Goal: Task Accomplishment & Management: Use online tool/utility

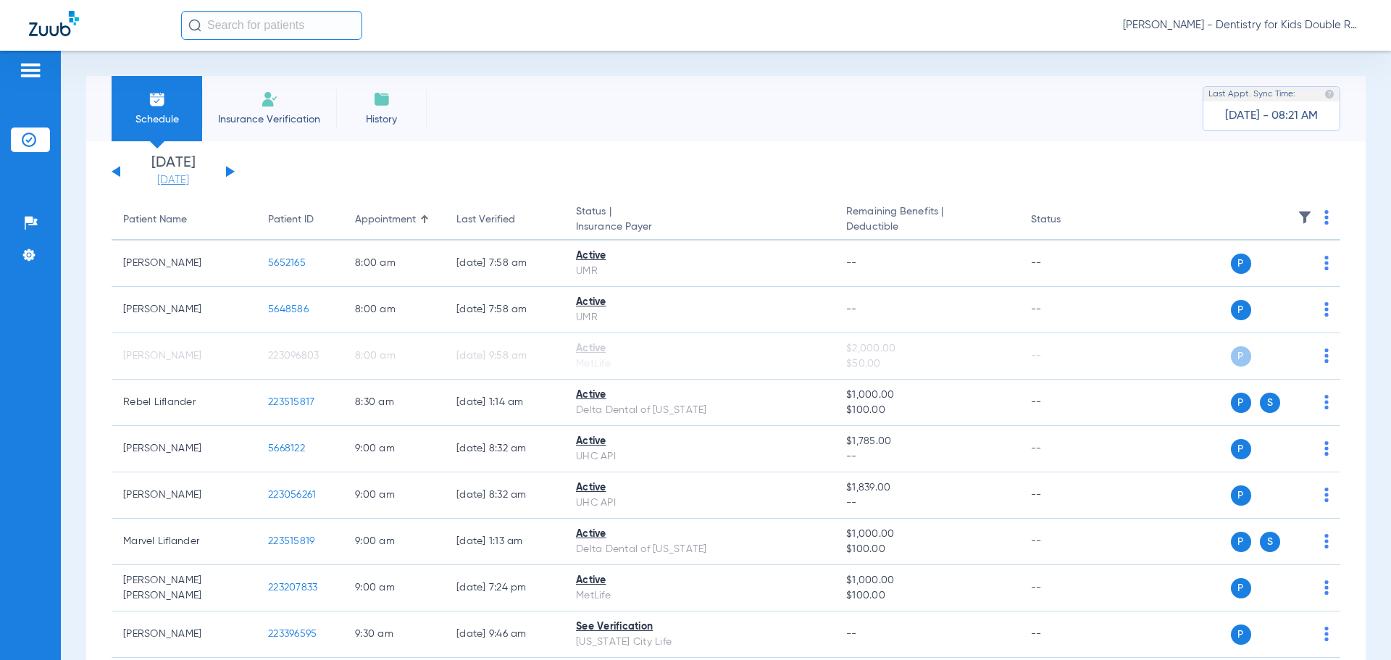
click at [188, 179] on link "[DATE]" at bounding box center [173, 180] width 87 height 14
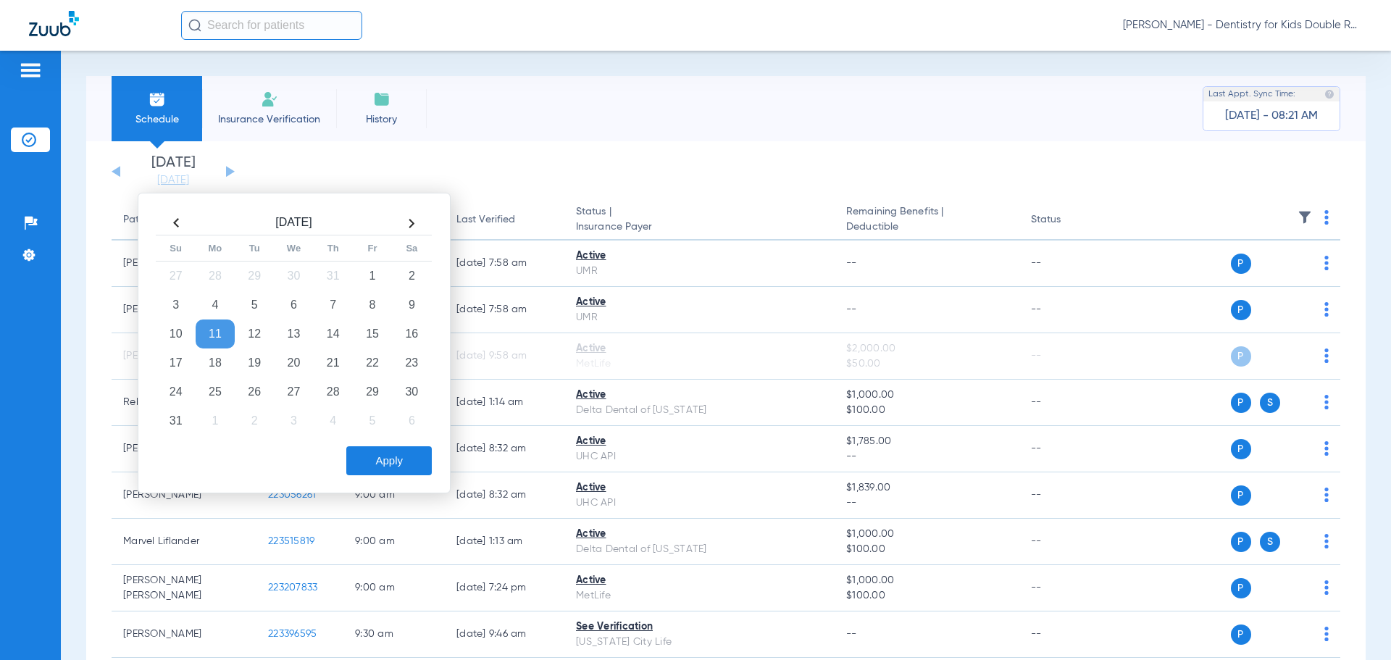
click at [1287, 19] on span "[PERSON_NAME] - Dentistry for Kids Double R" at bounding box center [1242, 25] width 239 height 14
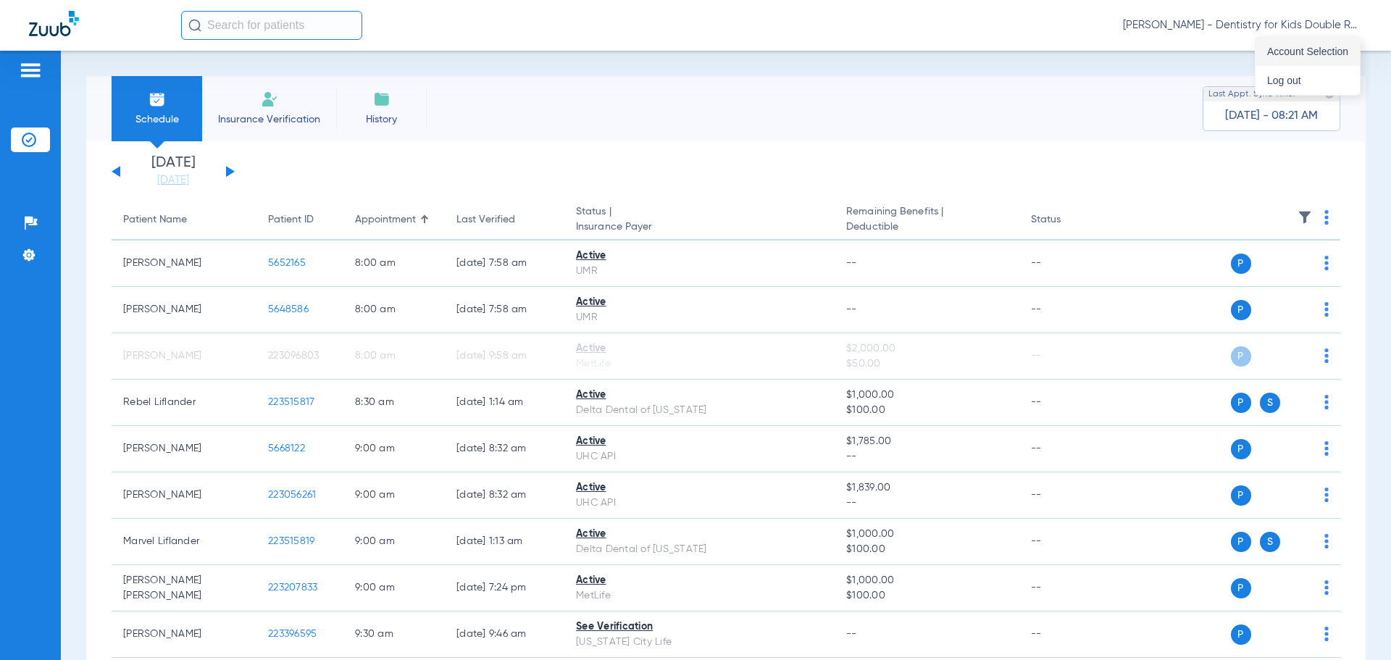
click at [1294, 60] on button "Account Selection" at bounding box center [1307, 51] width 104 height 29
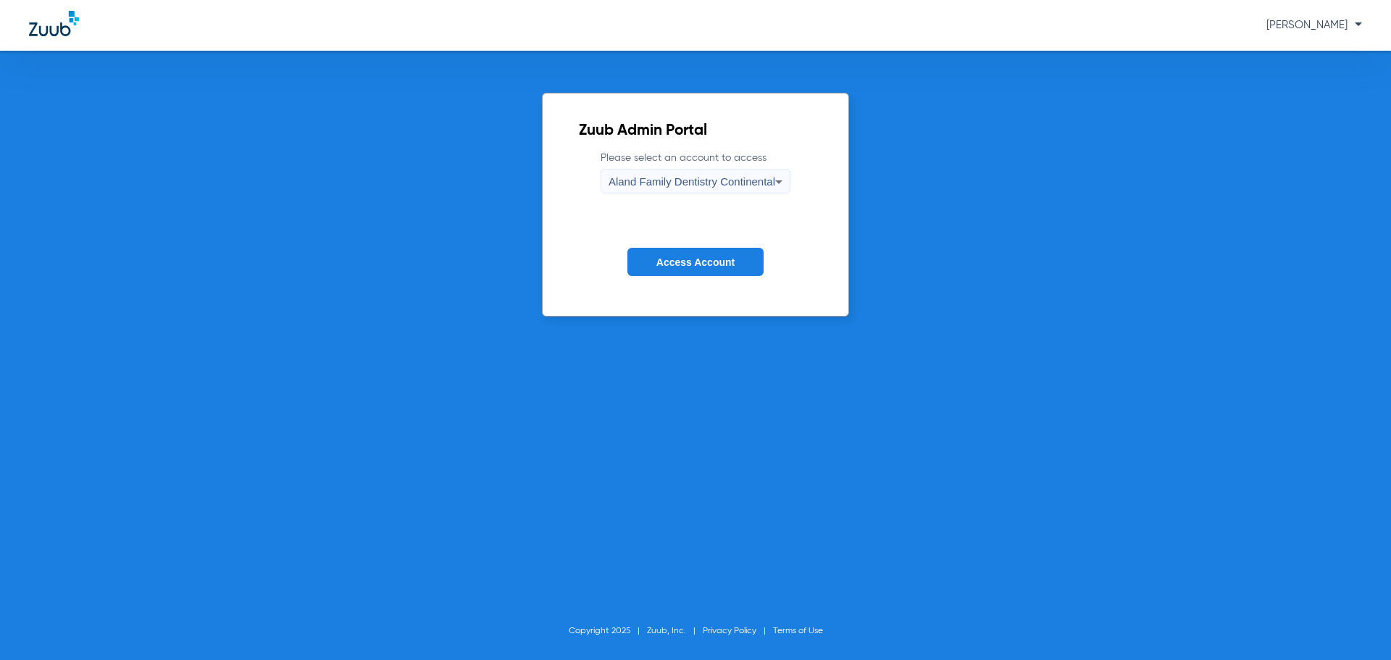
click at [707, 185] on span "Aland Family Dentistry Continental" at bounding box center [692, 181] width 167 height 12
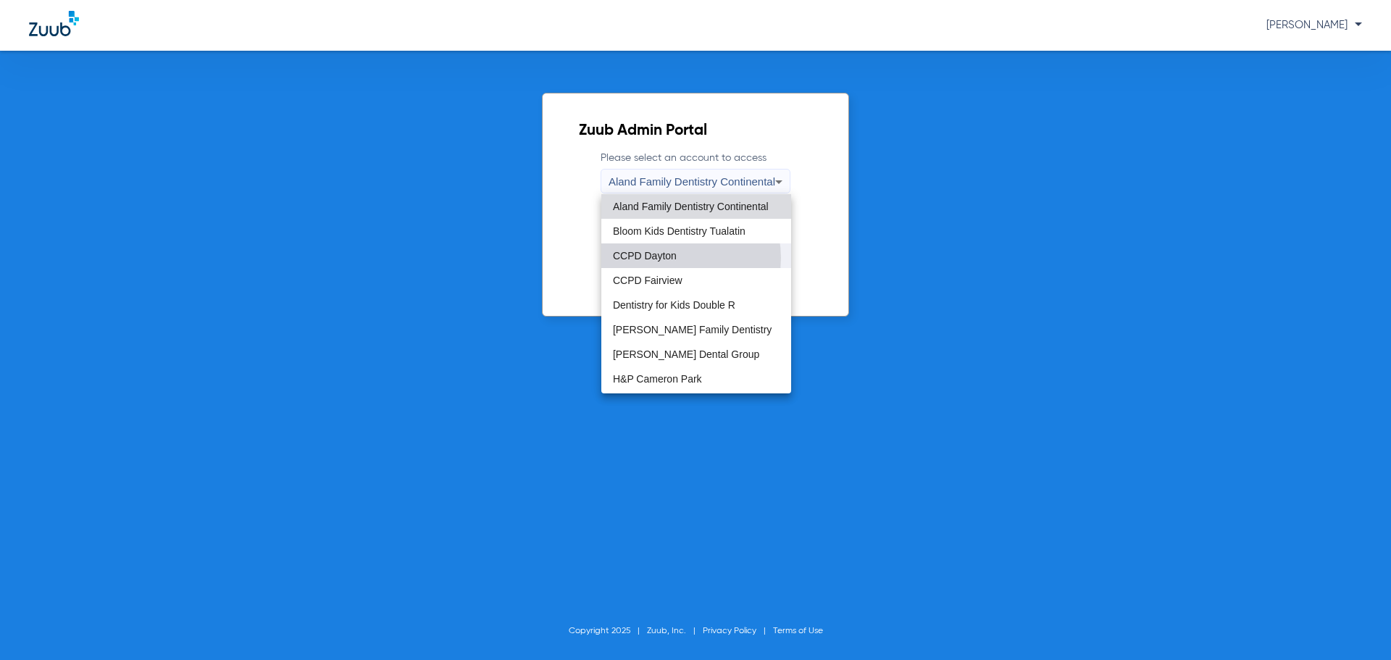
click at [670, 258] on span "CCPD Dayton" at bounding box center [645, 256] width 64 height 10
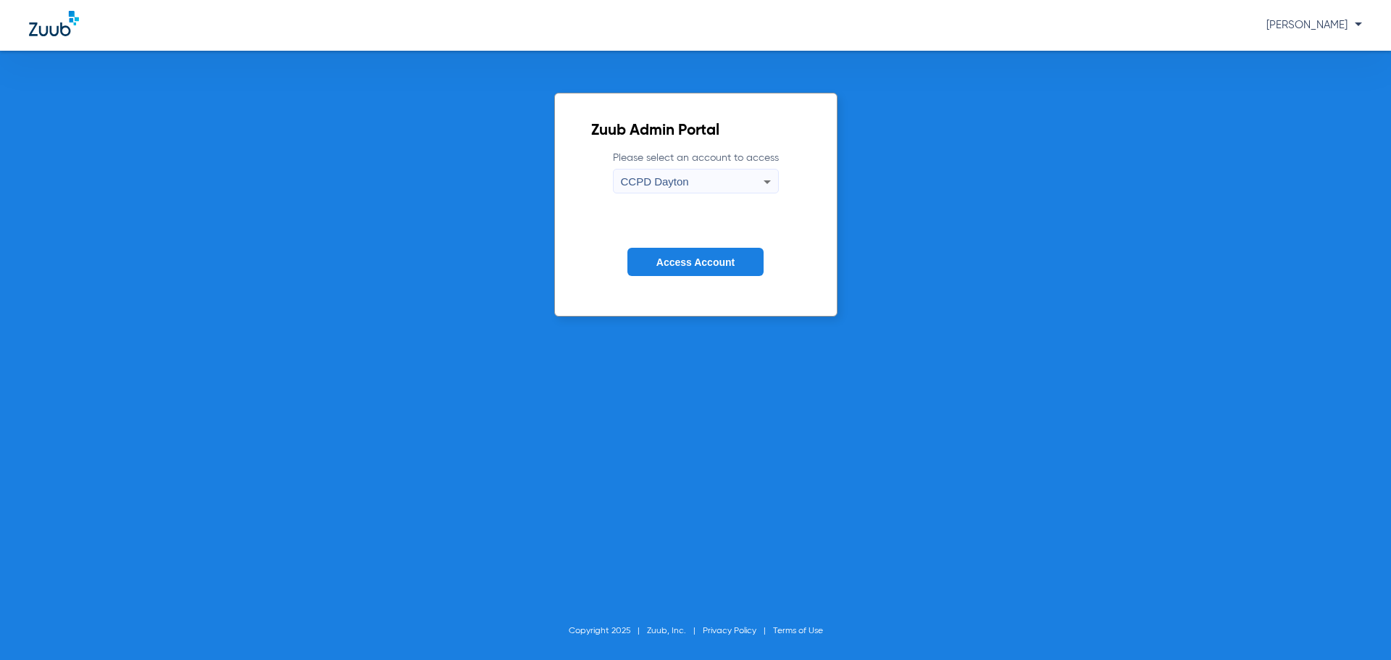
click at [673, 259] on span "Access Account" at bounding box center [695, 262] width 78 height 12
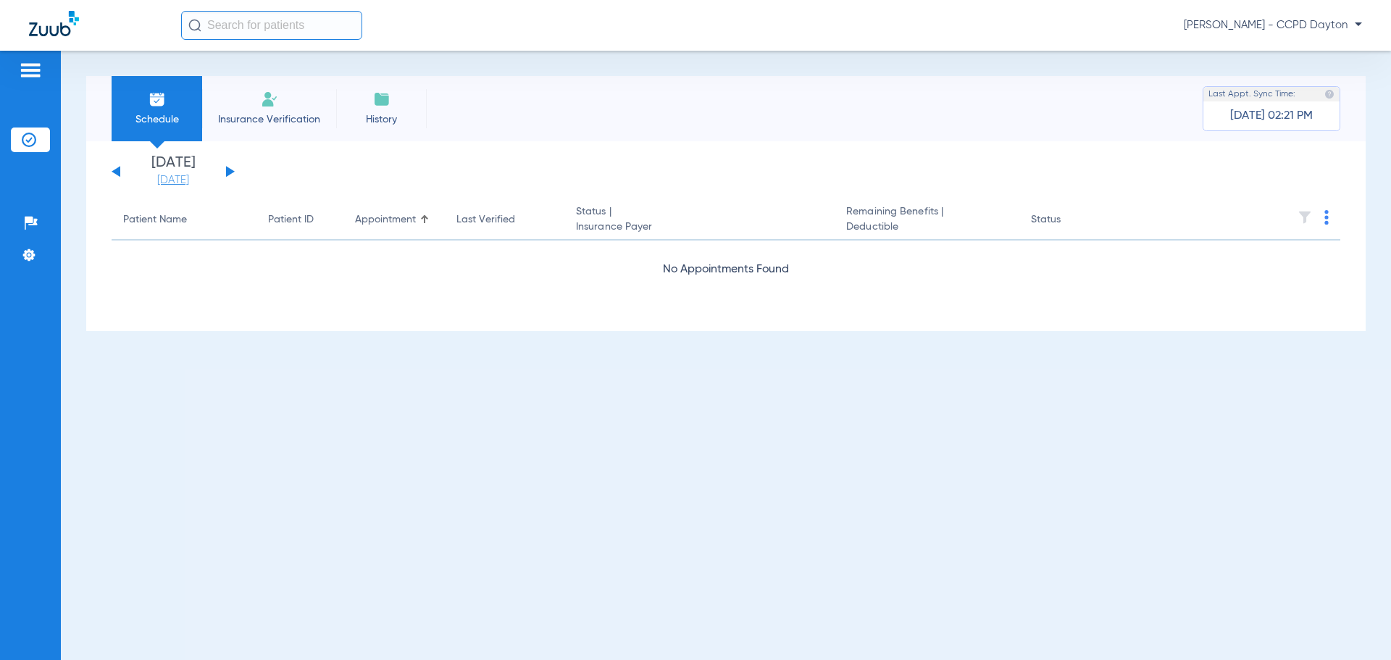
click at [178, 184] on link "[DATE]" at bounding box center [173, 180] width 87 height 14
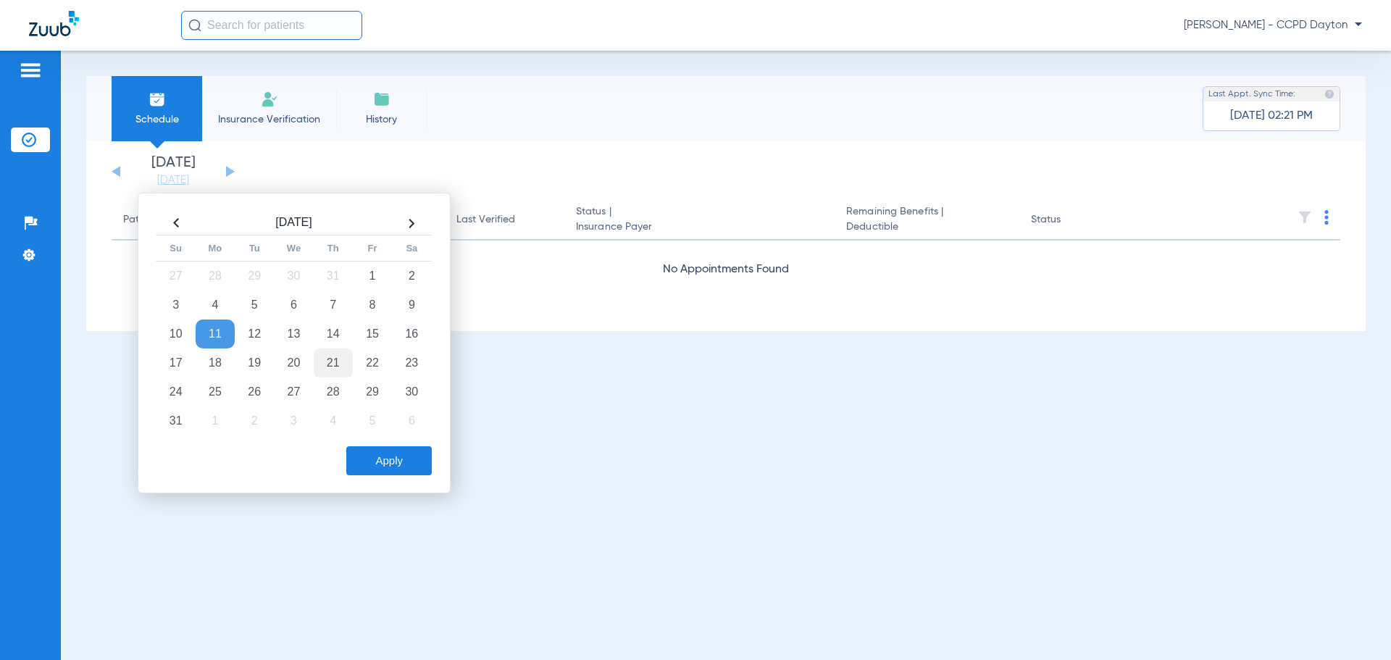
click at [338, 369] on td "21" at bounding box center [333, 362] width 39 height 29
click at [407, 467] on button "Apply" at bounding box center [388, 460] width 85 height 29
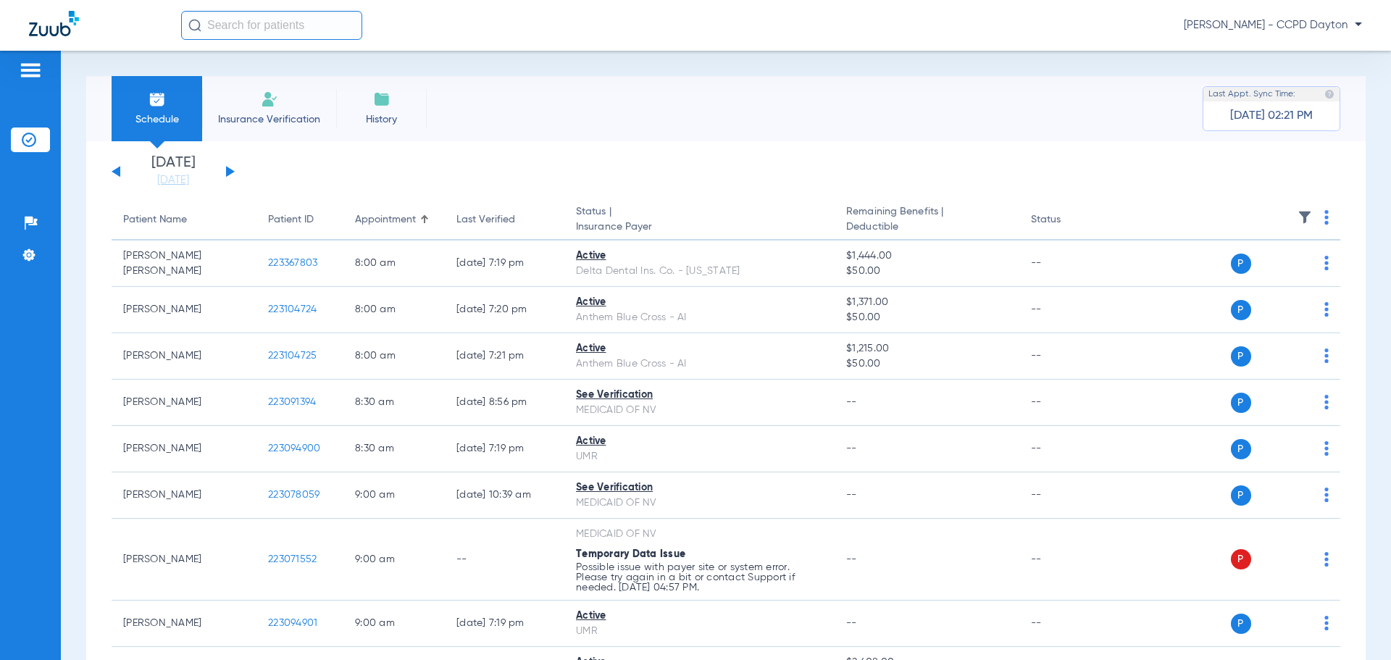
click at [865, 111] on div "Schedule Insurance Verification History Last Appt. Sync Time: [DATE] 02:21 PM" at bounding box center [725, 108] width 1279 height 65
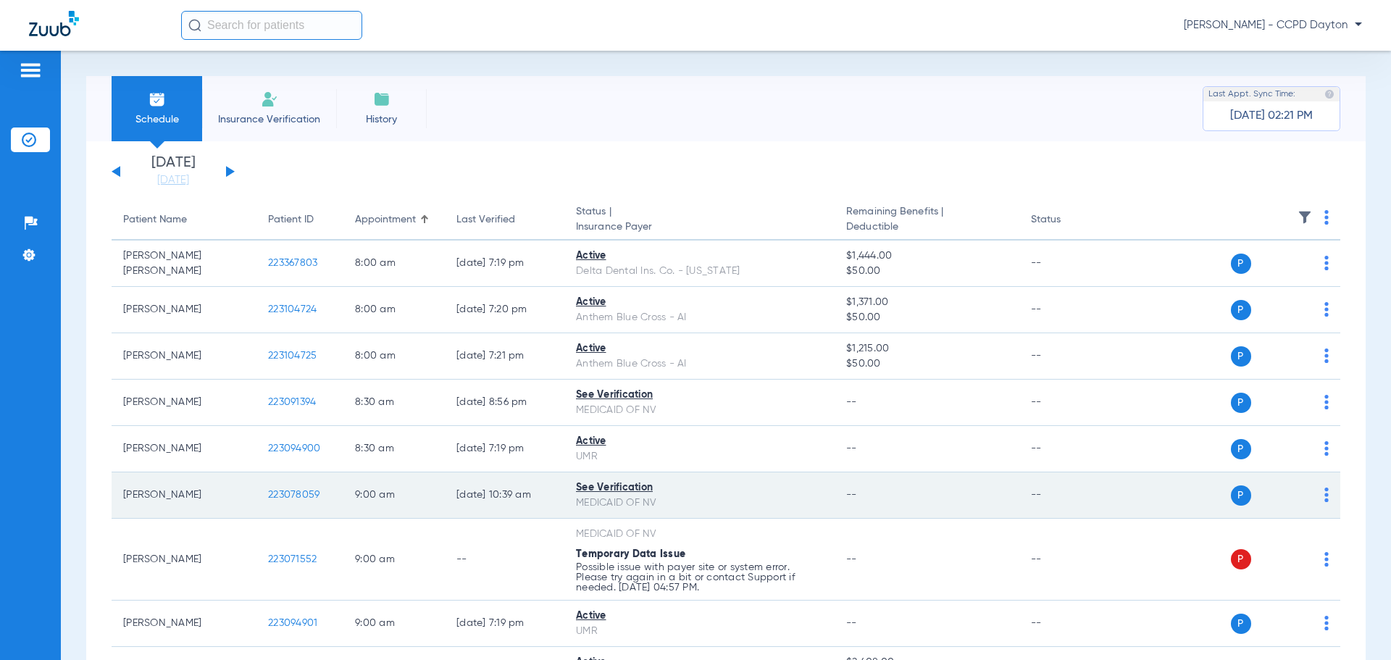
click at [1308, 490] on div "P S" at bounding box center [1223, 495] width 212 height 20
click at [1324, 490] on img at bounding box center [1326, 495] width 4 height 14
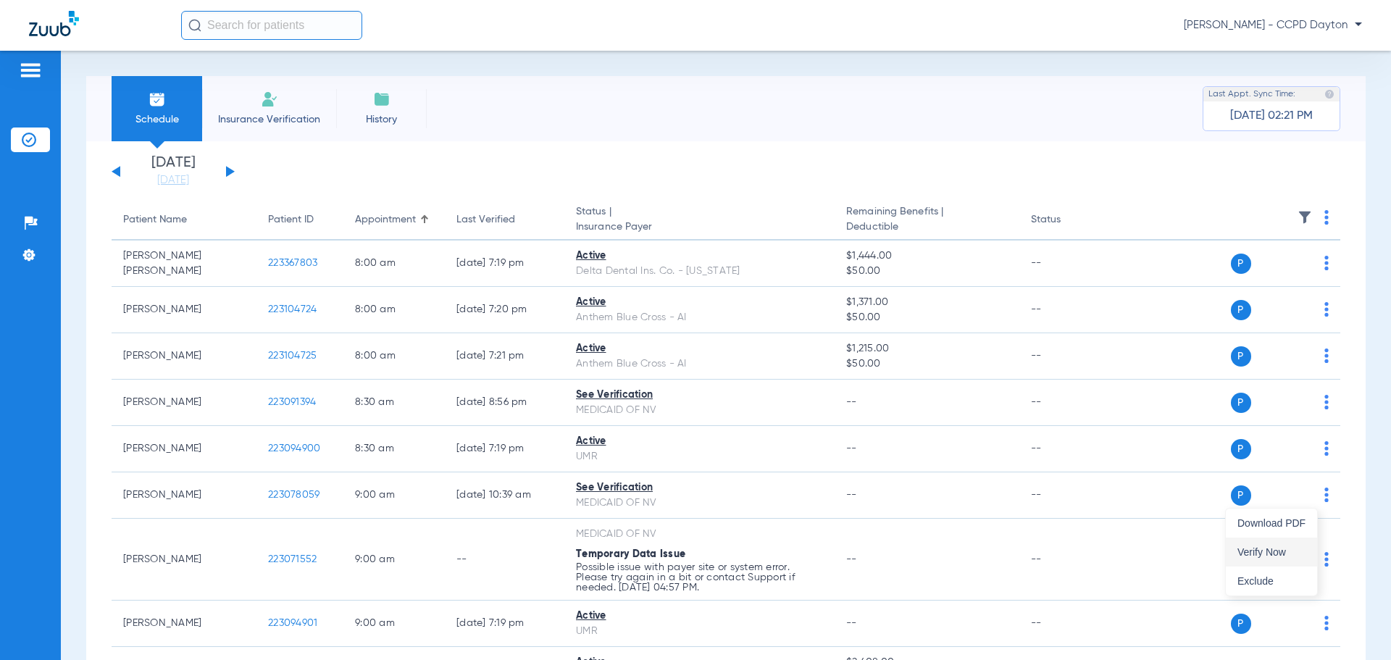
click at [1246, 556] on span "Verify Now" at bounding box center [1271, 552] width 68 height 10
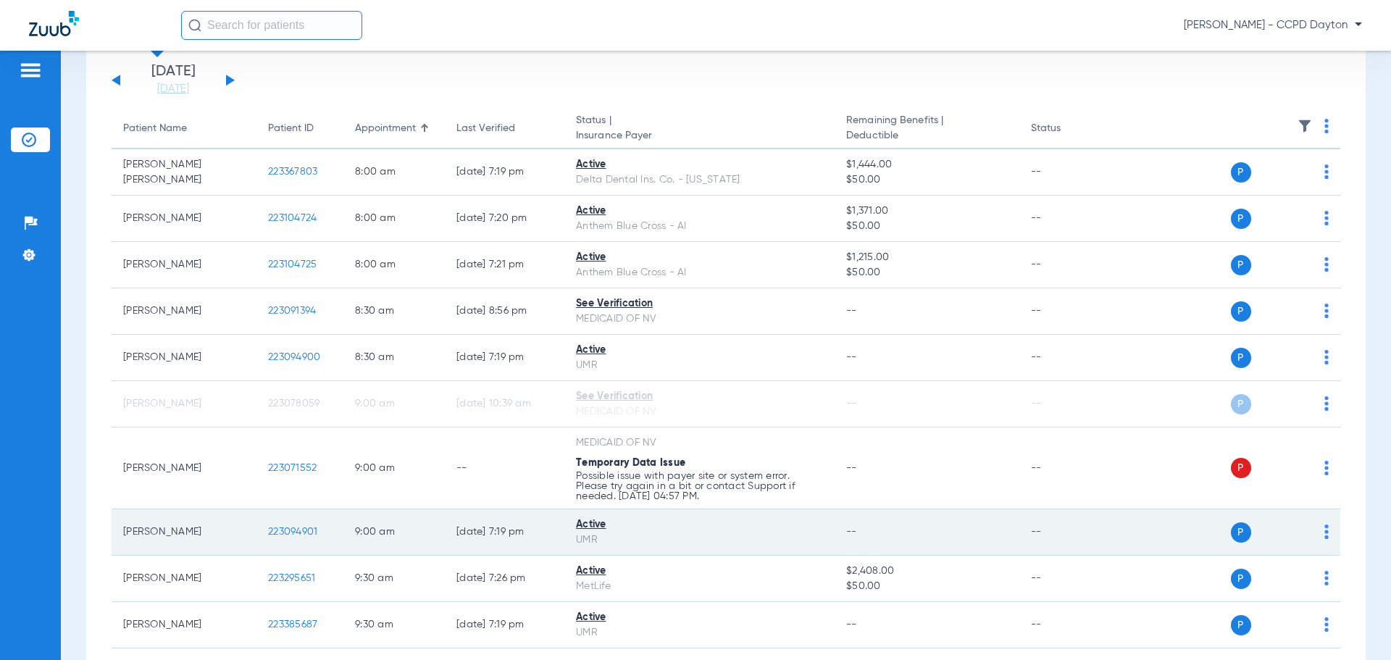
scroll to position [217, 0]
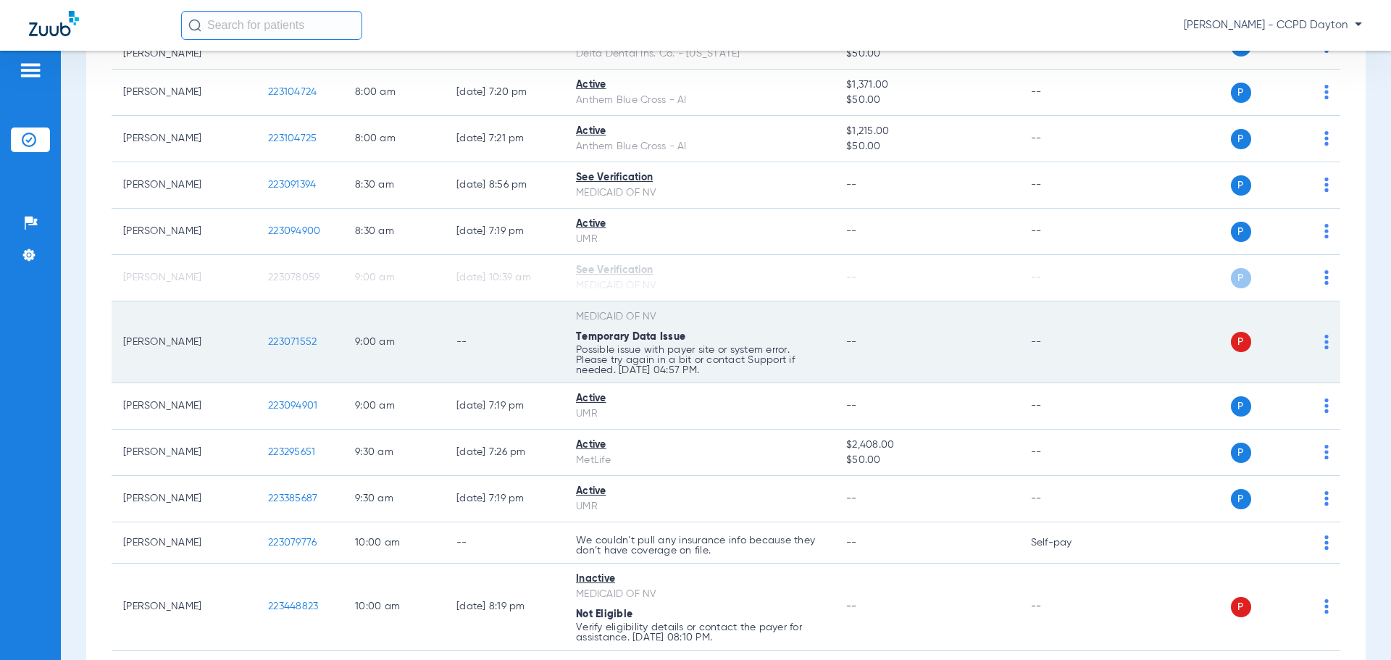
click at [1324, 335] on img at bounding box center [1326, 342] width 4 height 14
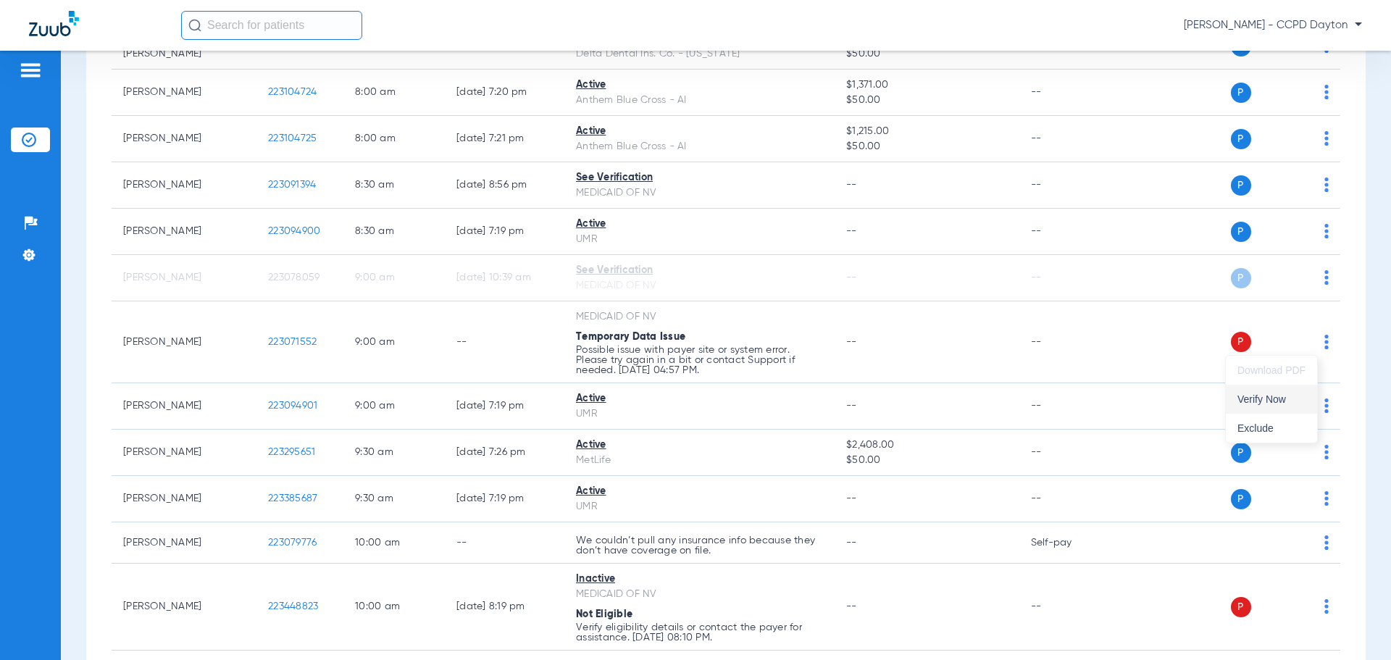
click at [1272, 394] on span "Verify Now" at bounding box center [1271, 399] width 68 height 10
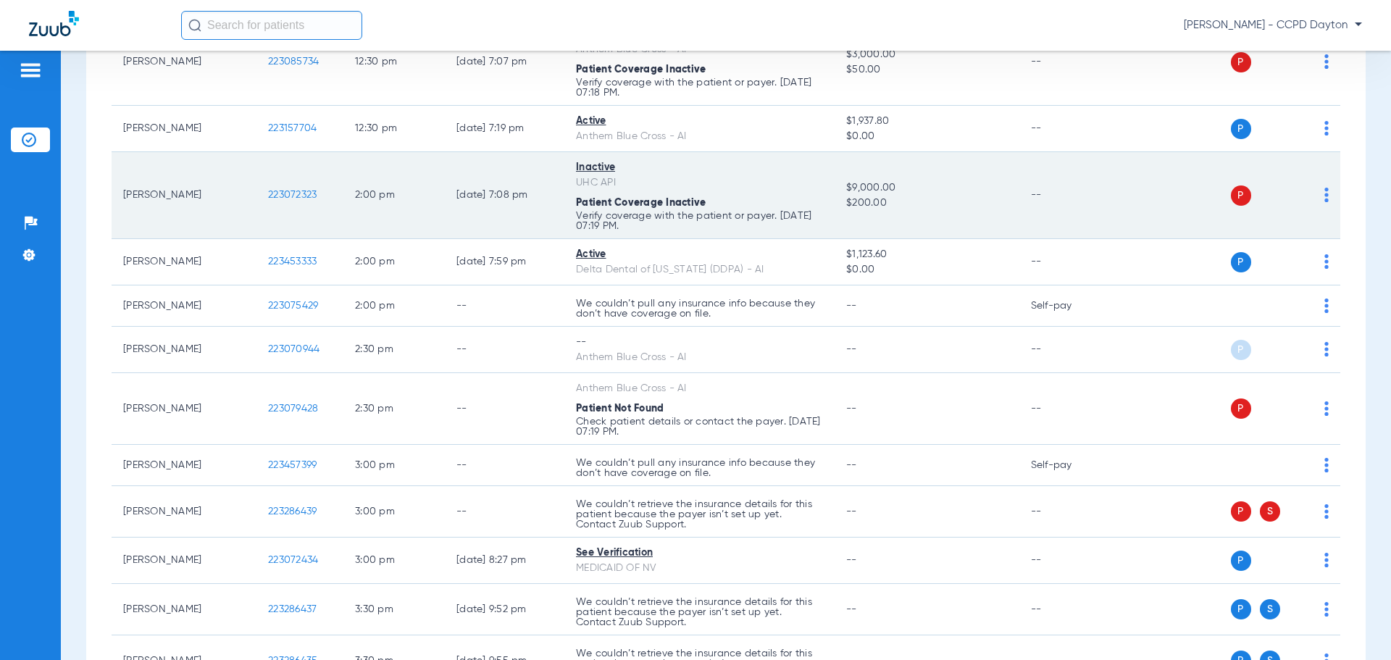
scroll to position [1521, 0]
